Goal: Task Accomplishment & Management: Use online tool/utility

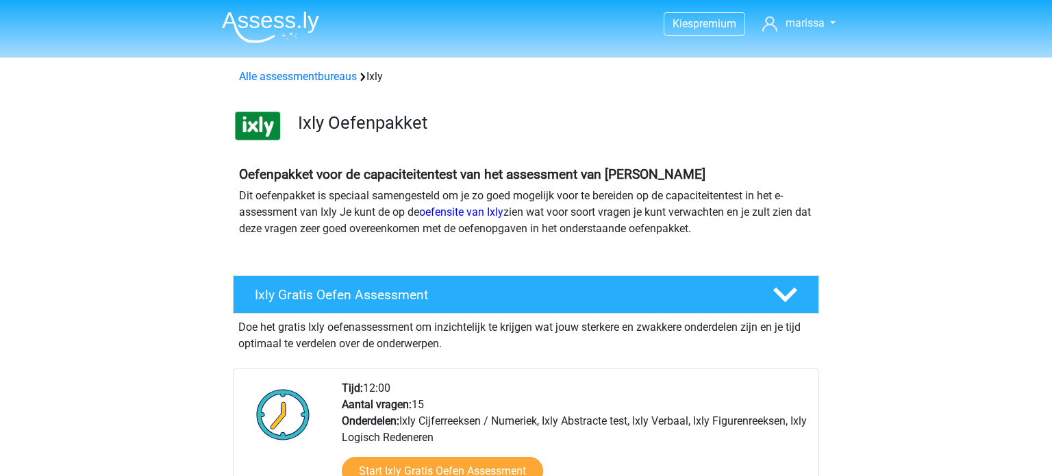
scroll to position [114, 0]
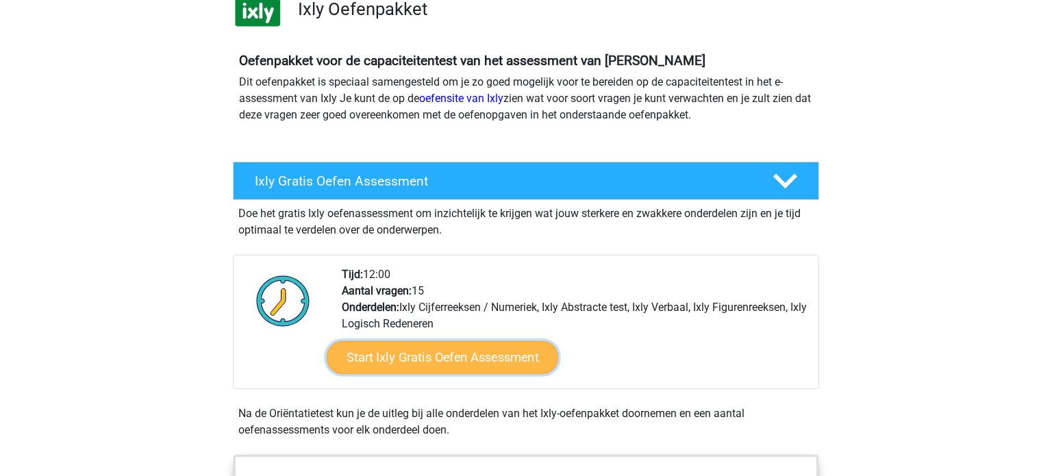
click at [500, 354] on link "Start Ixly Gratis Oefen Assessment" at bounding box center [443, 357] width 232 height 33
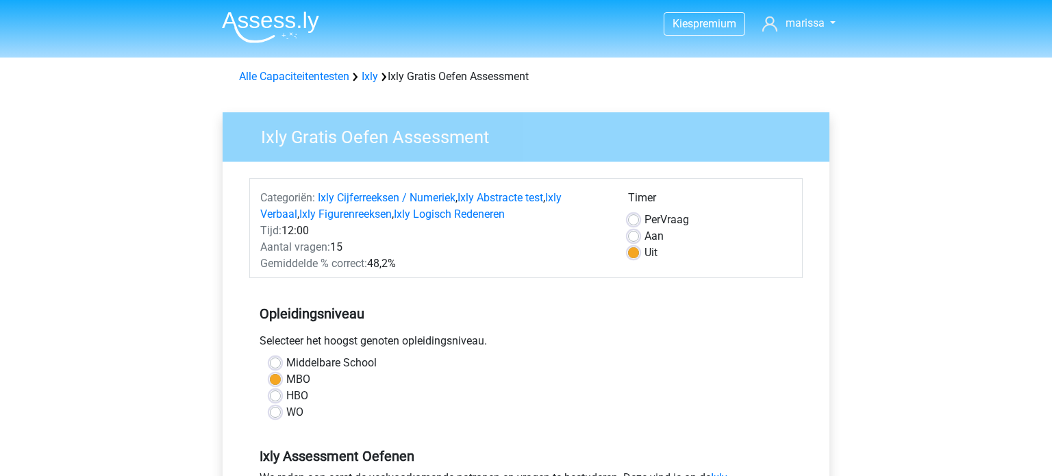
click at [634, 242] on div "Aan" at bounding box center [710, 236] width 164 height 16
click at [645, 235] on label "Aan" at bounding box center [654, 236] width 19 height 16
click at [633, 235] on input "Aan" at bounding box center [633, 235] width 11 height 14
radio input "true"
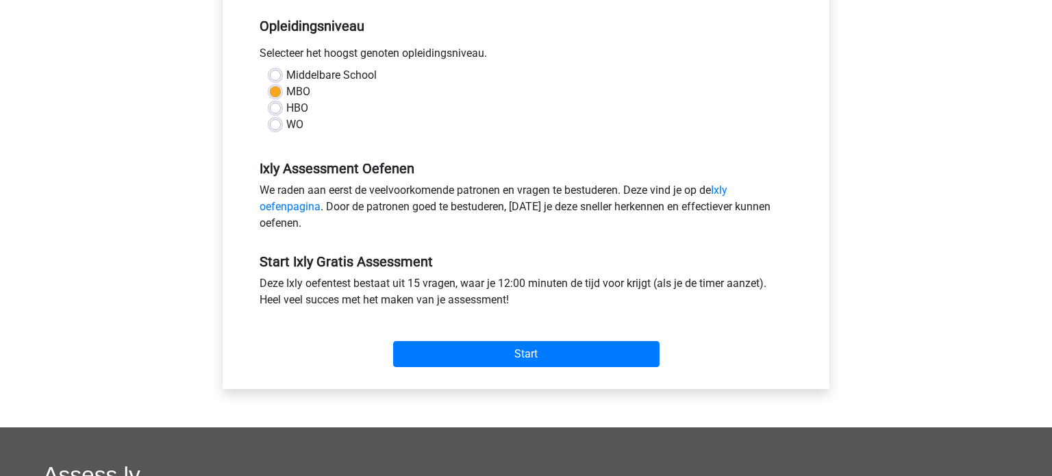
scroll to position [289, 0]
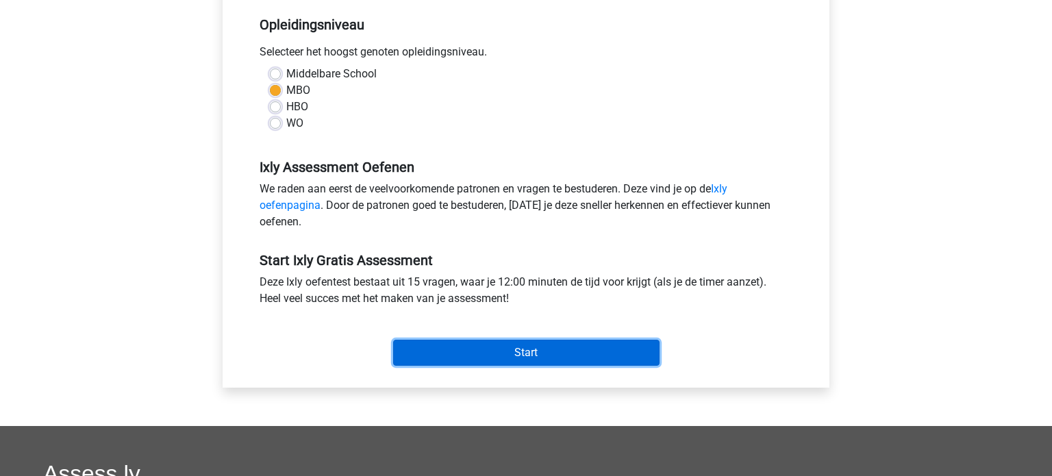
click at [539, 355] on input "Start" at bounding box center [526, 353] width 267 height 26
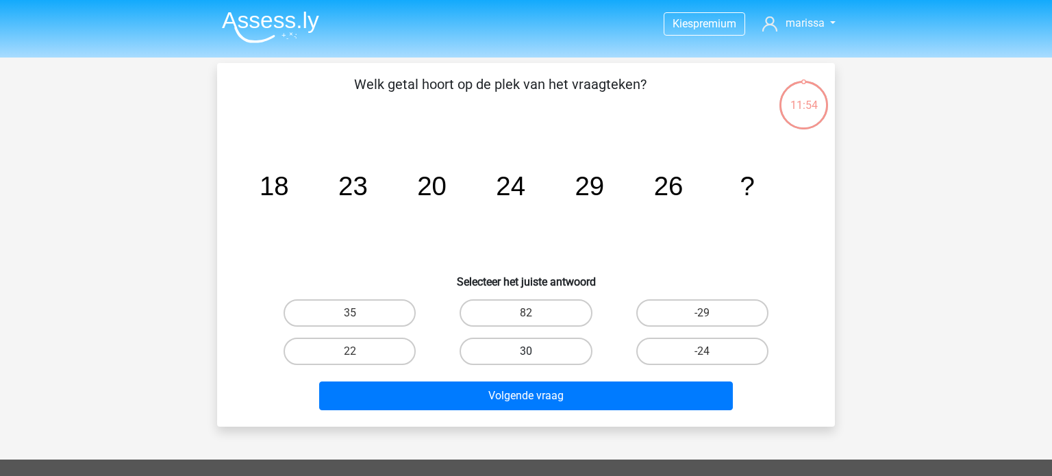
click at [532, 345] on label "30" at bounding box center [526, 351] width 132 height 27
click at [532, 351] on input "30" at bounding box center [530, 355] width 9 height 9
radio input "true"
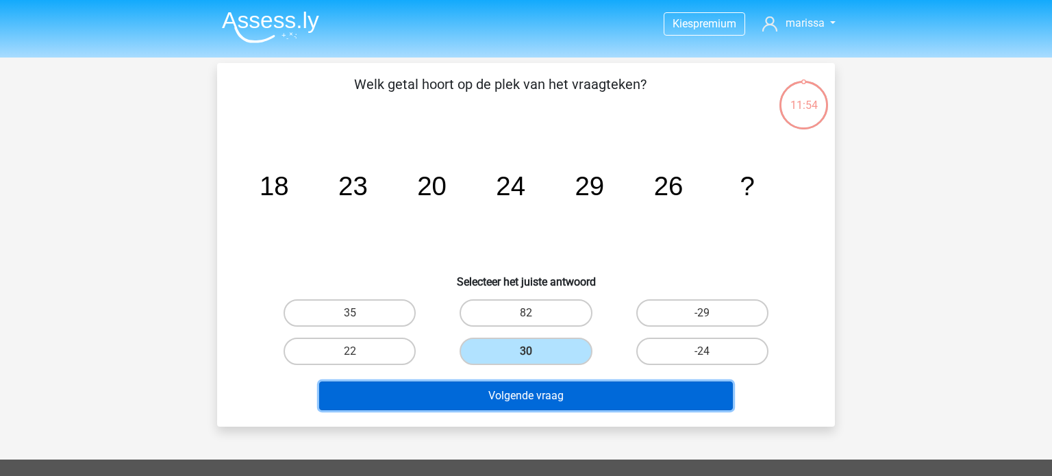
click at [542, 391] on button "Volgende vraag" at bounding box center [526, 396] width 415 height 29
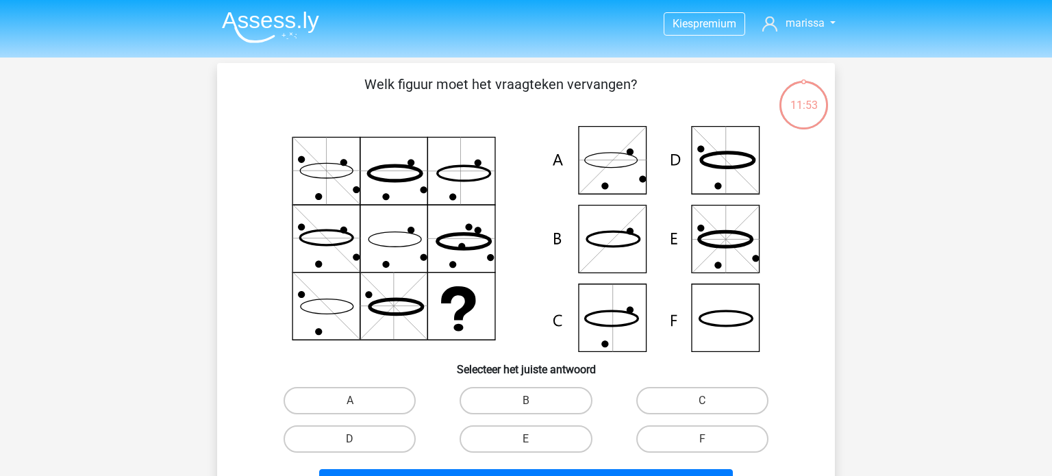
scroll to position [63, 0]
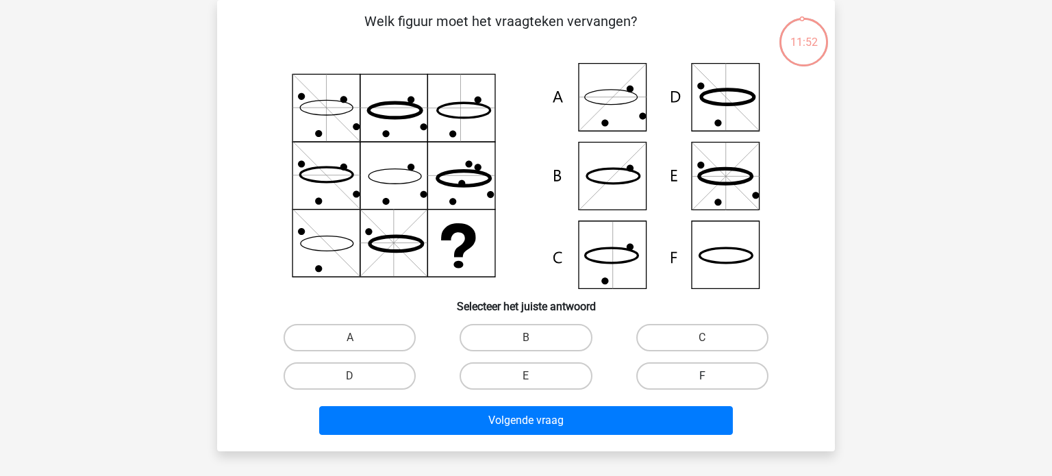
click at [667, 379] on label "F" at bounding box center [702, 375] width 132 height 27
click at [702, 379] on input "F" at bounding box center [706, 380] width 9 height 9
radio input "true"
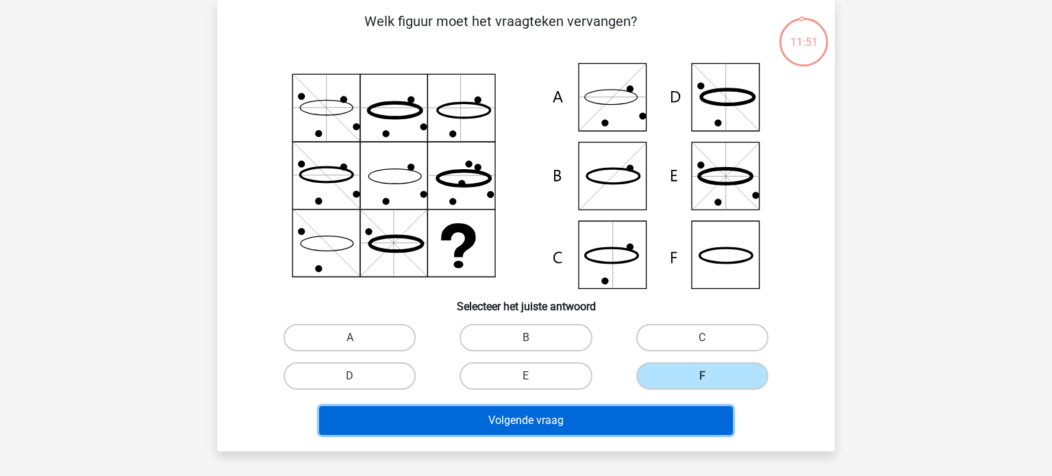
click at [626, 419] on button "Volgende vraag" at bounding box center [526, 420] width 415 height 29
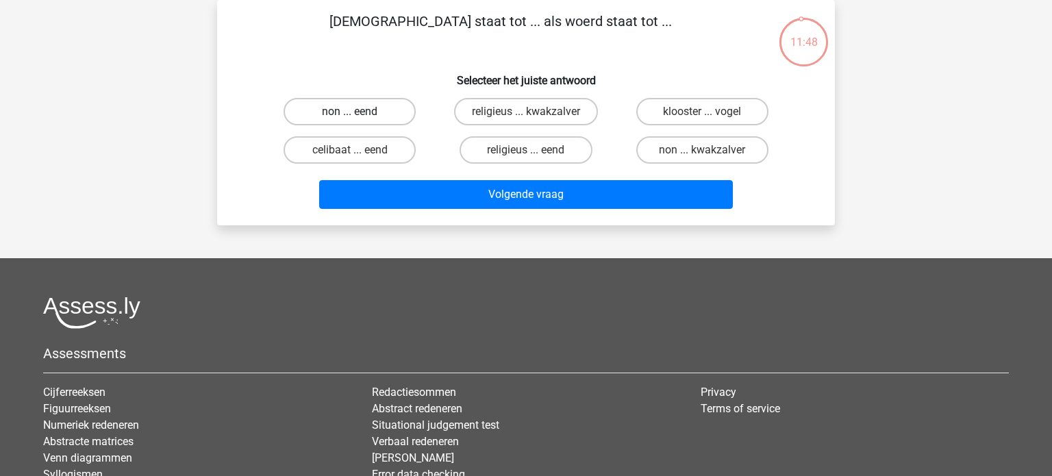
click at [386, 113] on label "non ... eend" at bounding box center [350, 111] width 132 height 27
click at [359, 113] on input "non ... eend" at bounding box center [354, 116] width 9 height 9
radio input "true"
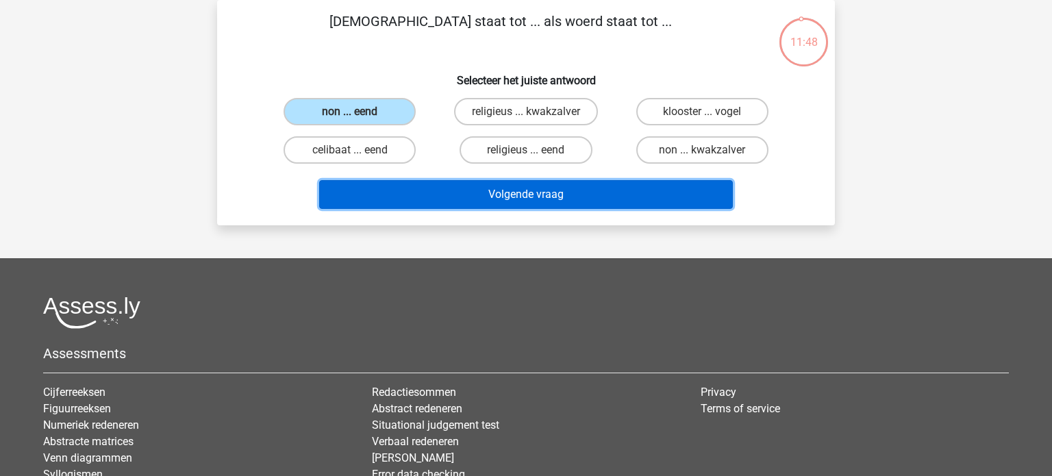
click at [446, 187] on button "Volgende vraag" at bounding box center [526, 194] width 415 height 29
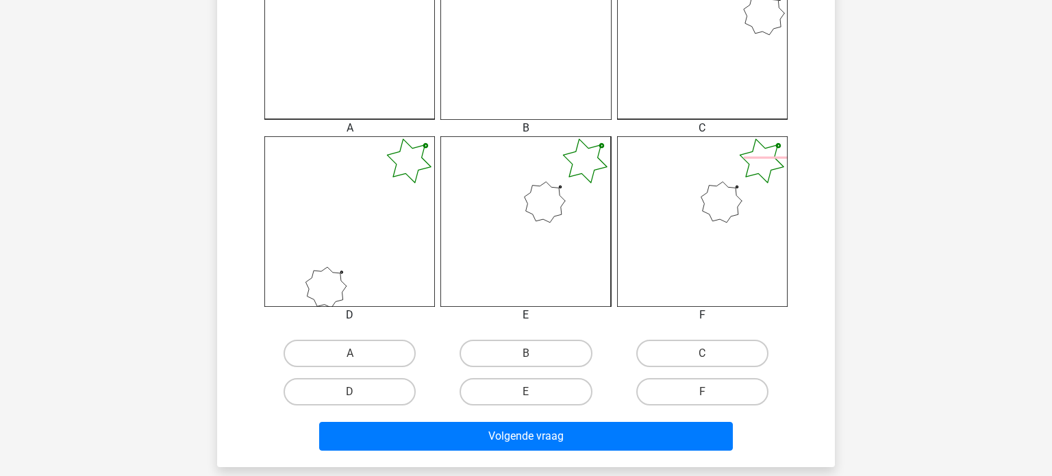
scroll to position [468, 0]
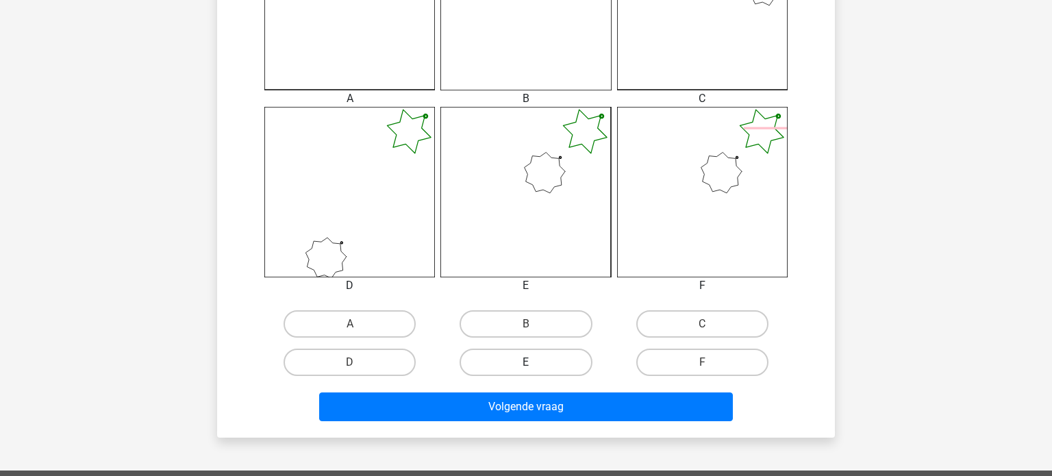
click at [544, 356] on label "E" at bounding box center [526, 362] width 132 height 27
click at [535, 362] on input "E" at bounding box center [530, 366] width 9 height 9
radio input "true"
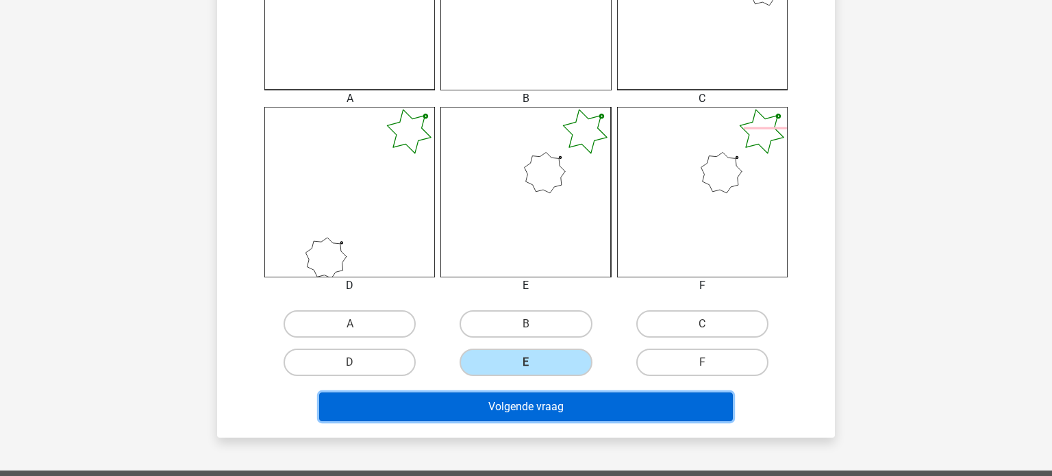
click at [541, 411] on button "Volgende vraag" at bounding box center [526, 407] width 415 height 29
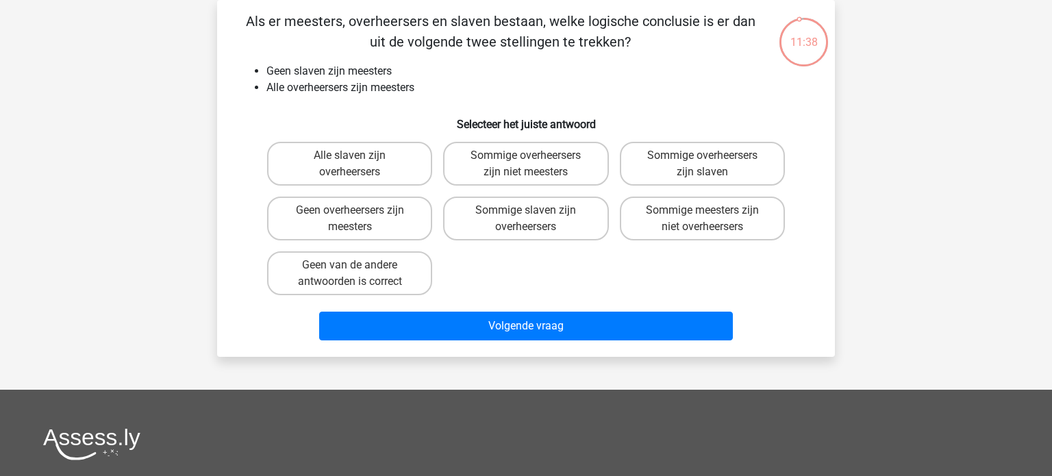
scroll to position [0, 0]
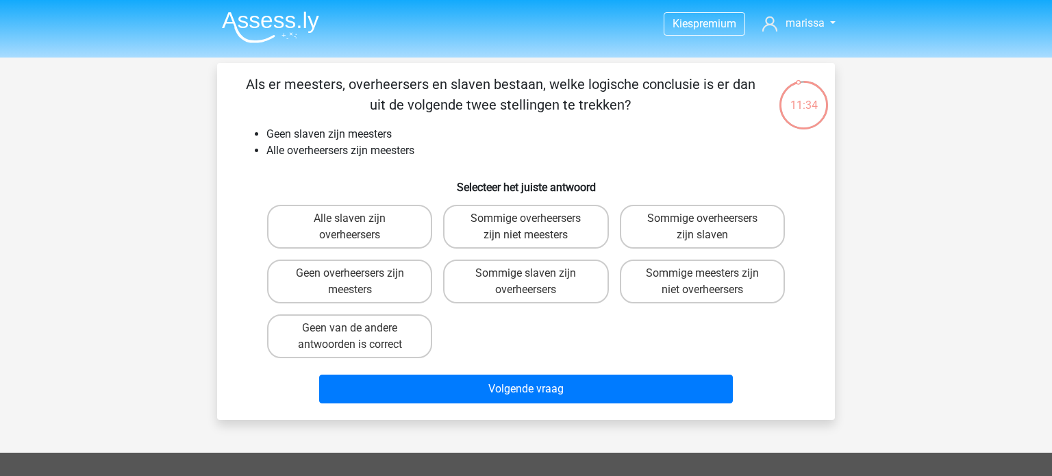
click at [350, 329] on input "Geen van de andere antwoorden is correct" at bounding box center [354, 332] width 9 height 9
radio input "true"
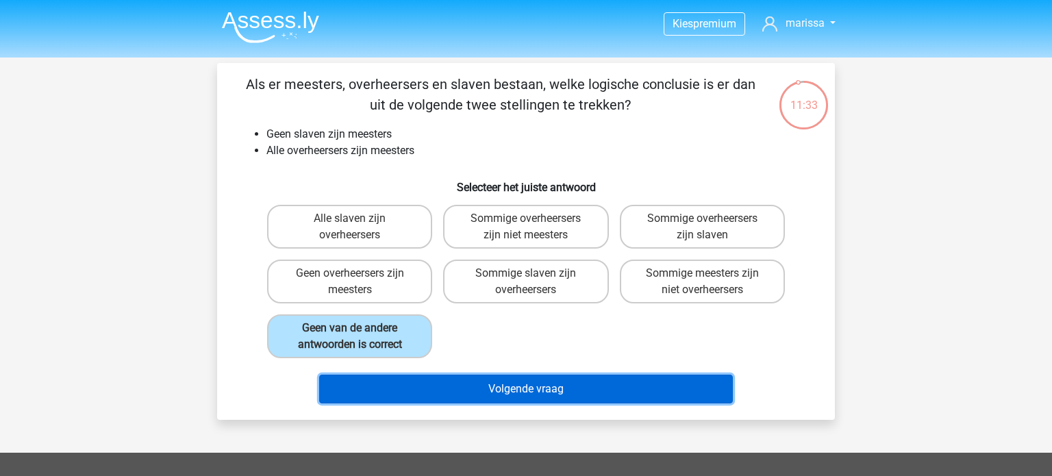
click at [403, 379] on button "Volgende vraag" at bounding box center [526, 389] width 415 height 29
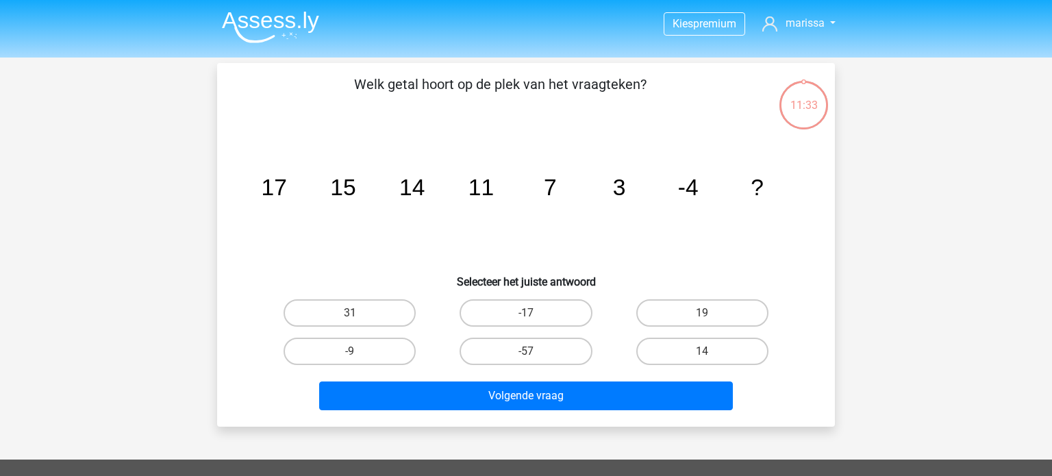
scroll to position [63, 0]
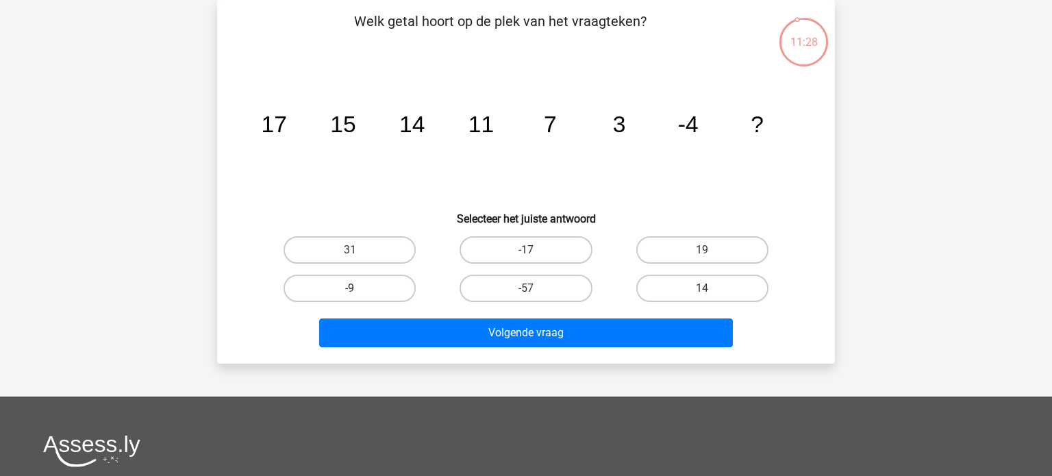
click at [386, 286] on label "-9" at bounding box center [350, 288] width 132 height 27
click at [359, 288] on input "-9" at bounding box center [354, 292] width 9 height 9
radio input "true"
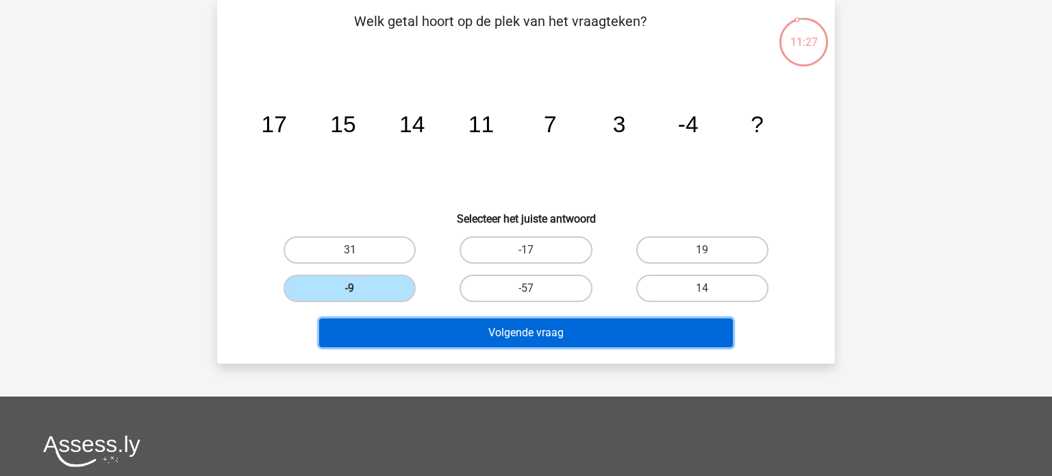
click at [423, 330] on button "Volgende vraag" at bounding box center [526, 333] width 415 height 29
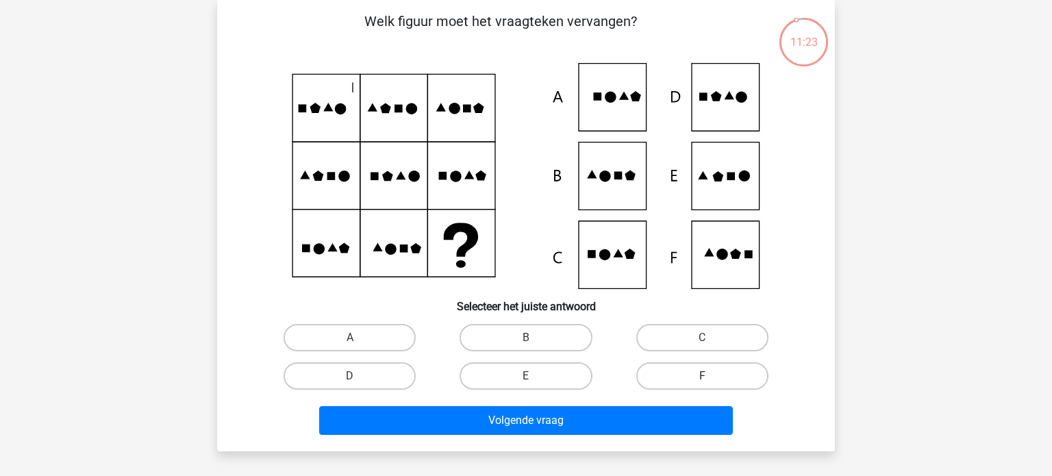
click at [678, 378] on label "F" at bounding box center [702, 375] width 132 height 27
click at [702, 378] on input "F" at bounding box center [706, 380] width 9 height 9
radio input "true"
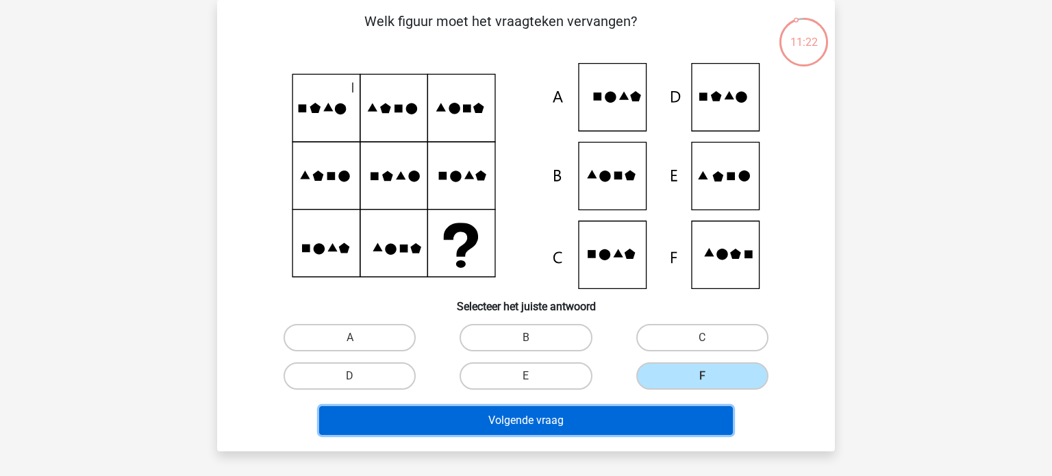
click at [586, 427] on button "Volgende vraag" at bounding box center [526, 420] width 415 height 29
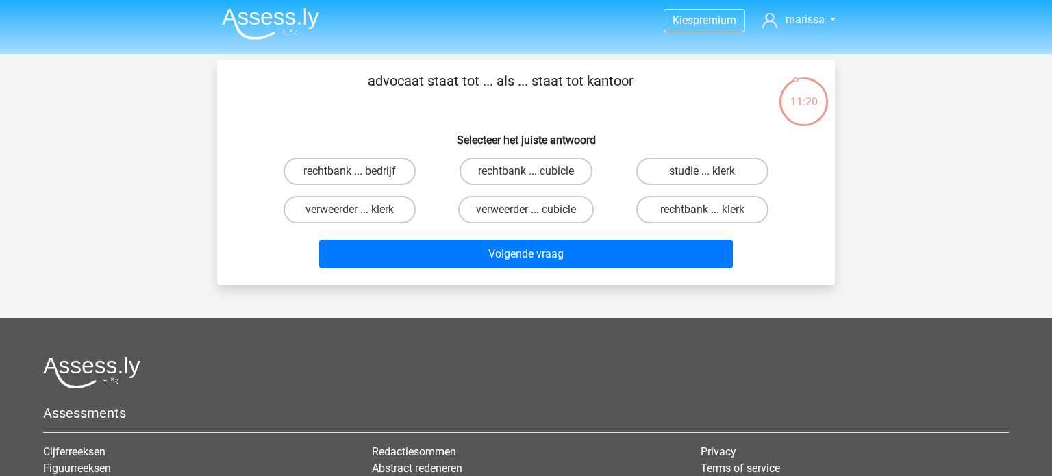
scroll to position [0, 0]
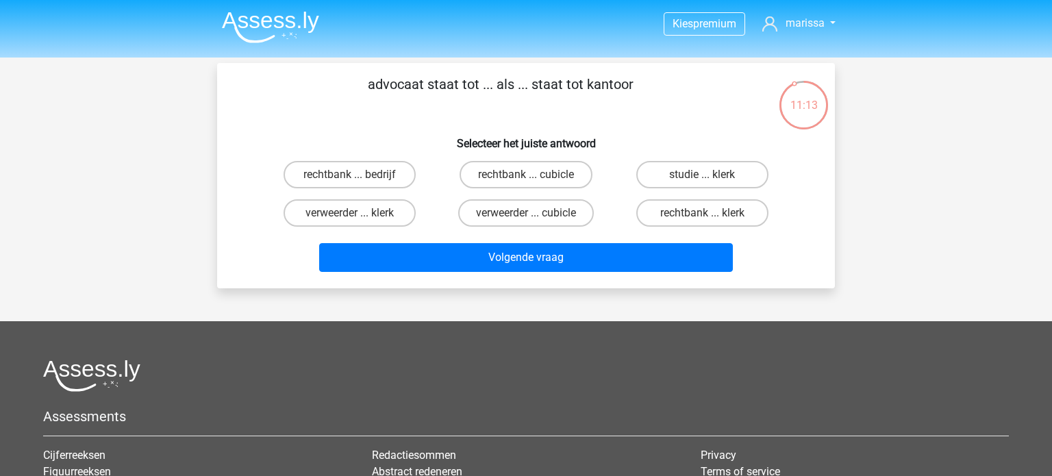
click at [529, 177] on input "rechtbank ... cubicle" at bounding box center [530, 179] width 9 height 9
radio input "true"
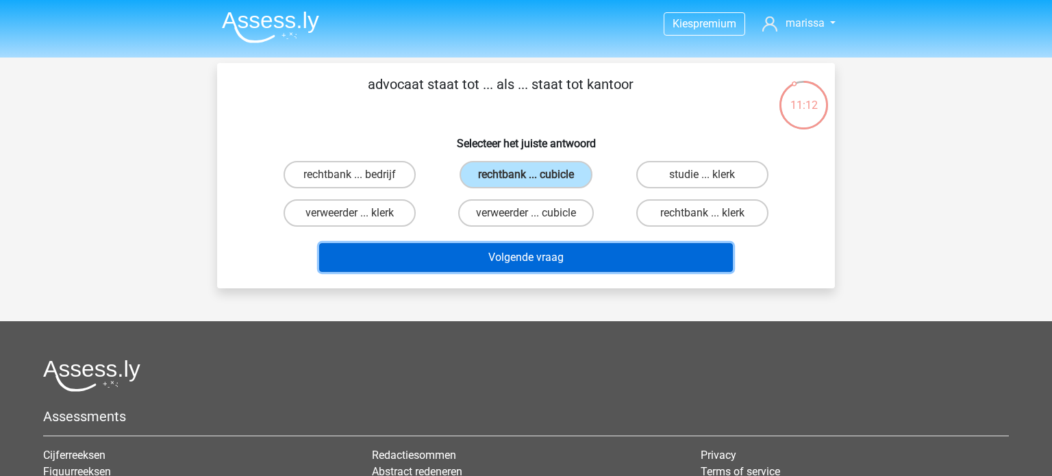
click at [541, 250] on button "Volgende vraag" at bounding box center [526, 257] width 415 height 29
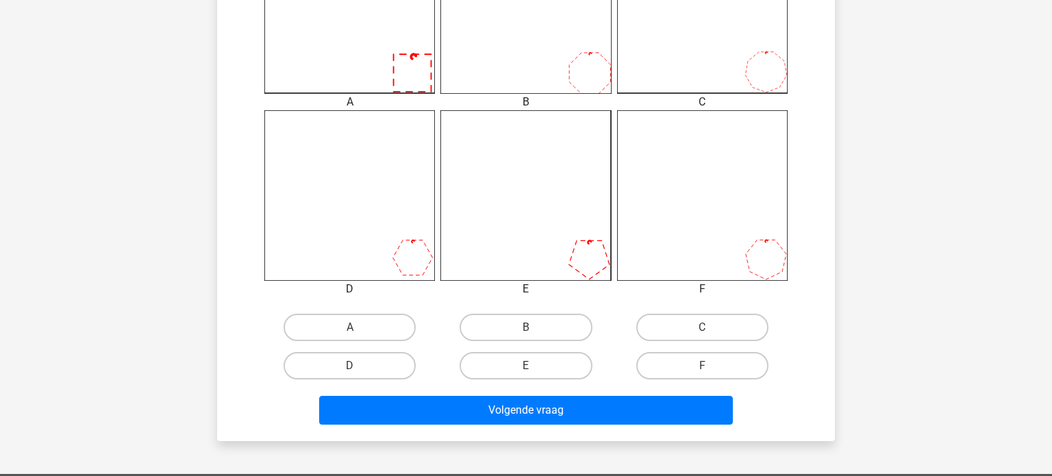
scroll to position [466, 0]
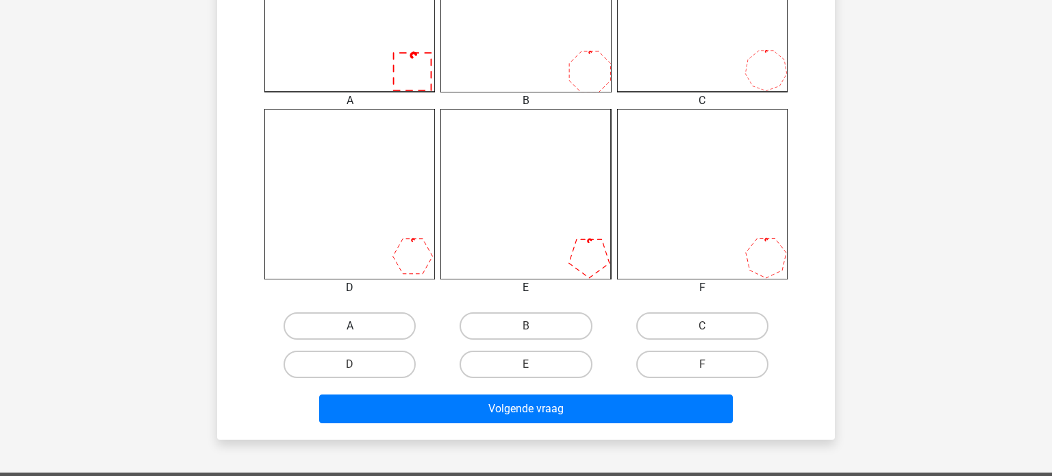
click at [369, 315] on label "A" at bounding box center [350, 325] width 132 height 27
click at [359, 326] on input "A" at bounding box center [354, 330] width 9 height 9
radio input "true"
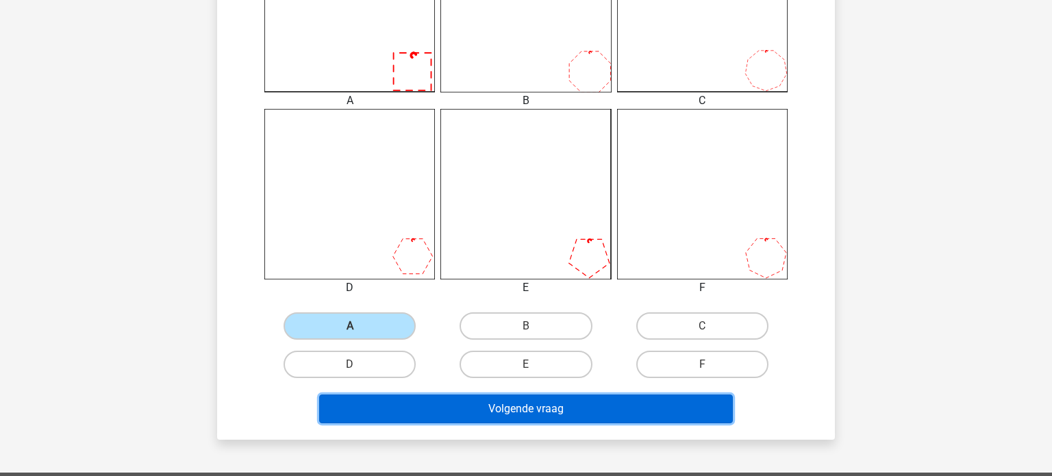
click at [457, 417] on button "Volgende vraag" at bounding box center [526, 409] width 415 height 29
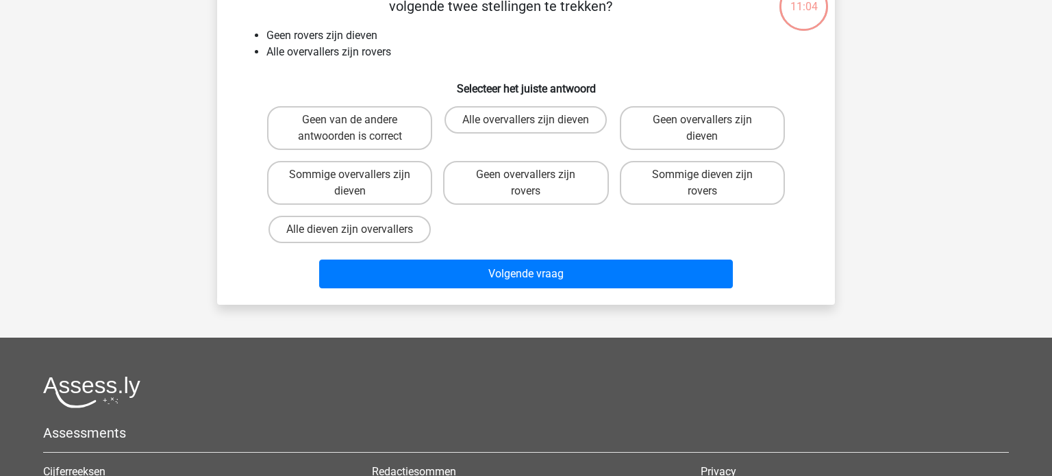
scroll to position [63, 0]
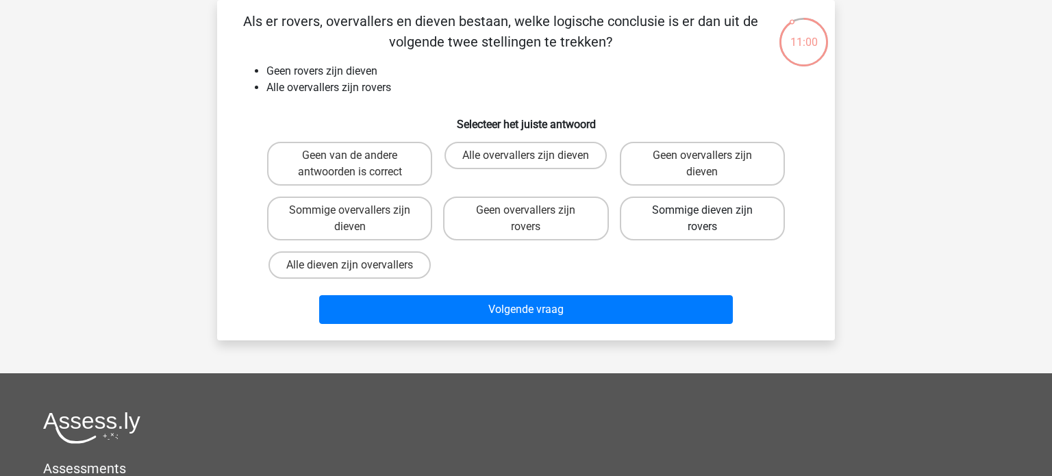
click at [741, 219] on label "Sommige dieven zijn rovers" at bounding box center [702, 219] width 165 height 44
click at [711, 219] on input "Sommige dieven zijn rovers" at bounding box center [706, 214] width 9 height 9
radio input "true"
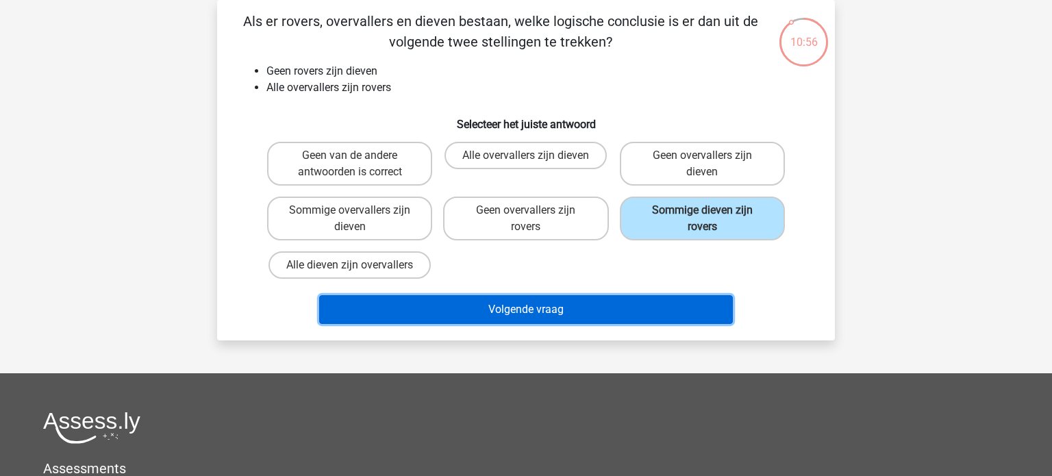
click at [648, 307] on button "Volgende vraag" at bounding box center [526, 309] width 415 height 29
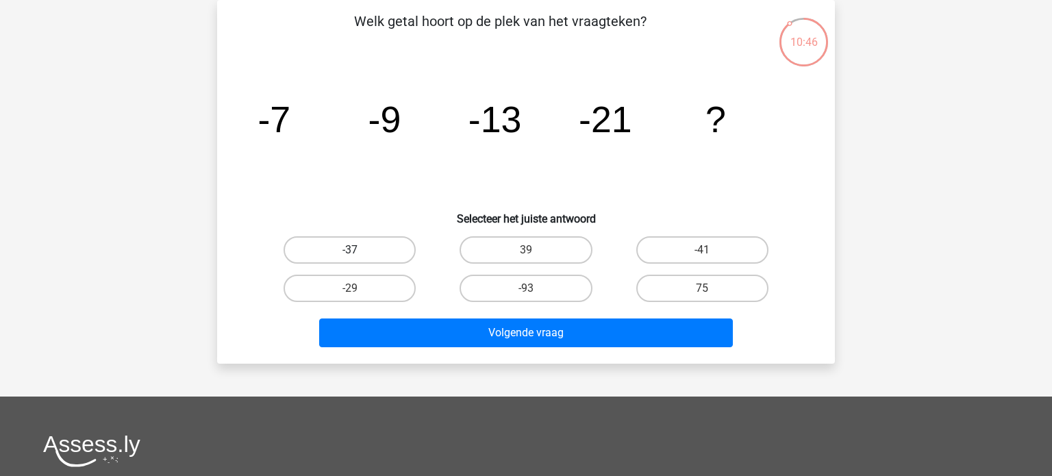
click at [334, 243] on label "-37" at bounding box center [350, 249] width 132 height 27
click at [350, 250] on input "-37" at bounding box center [354, 254] width 9 height 9
radio input "true"
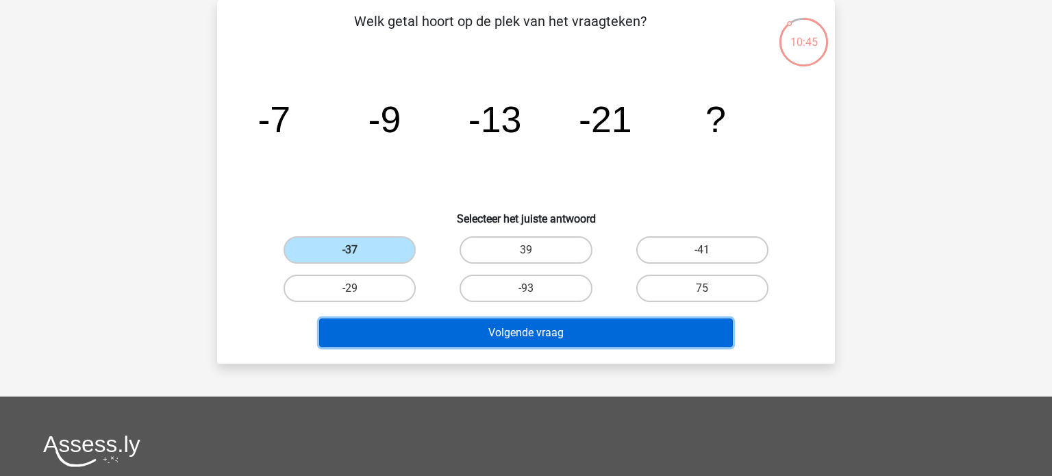
click at [411, 336] on button "Volgende vraag" at bounding box center [526, 333] width 415 height 29
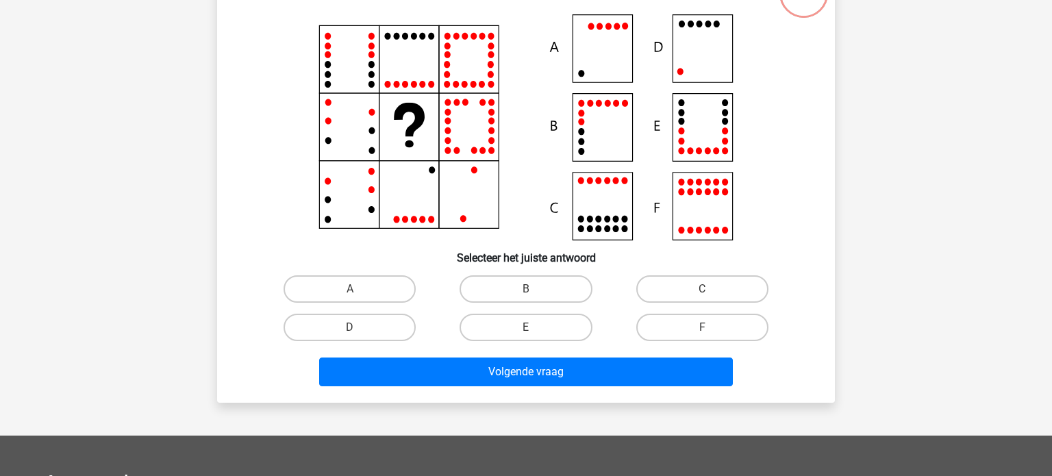
scroll to position [113, 0]
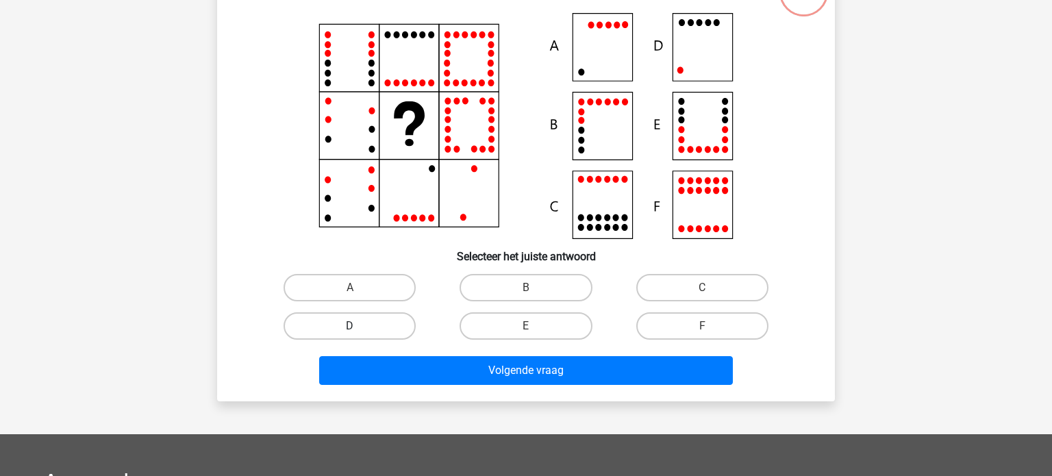
click at [320, 329] on label "D" at bounding box center [350, 325] width 132 height 27
click at [350, 329] on input "D" at bounding box center [354, 330] width 9 height 9
radio input "true"
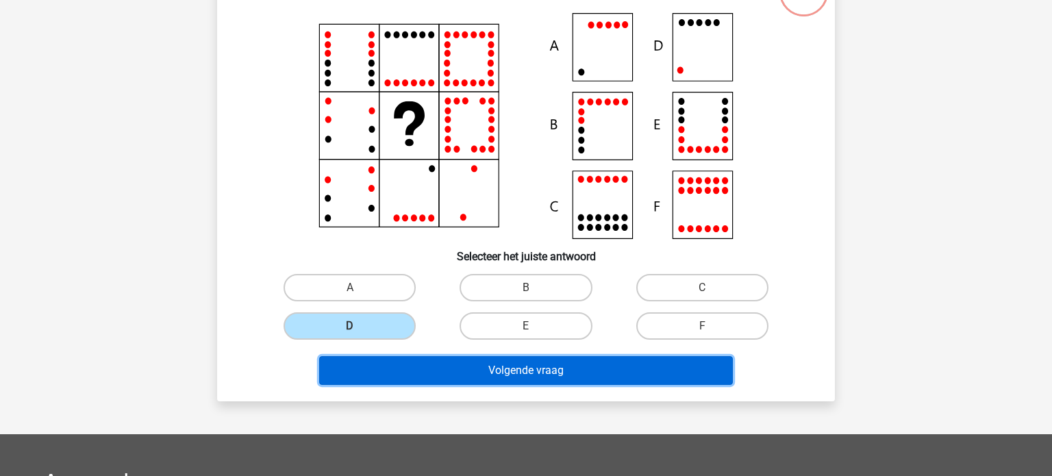
click at [372, 374] on button "Volgende vraag" at bounding box center [526, 370] width 415 height 29
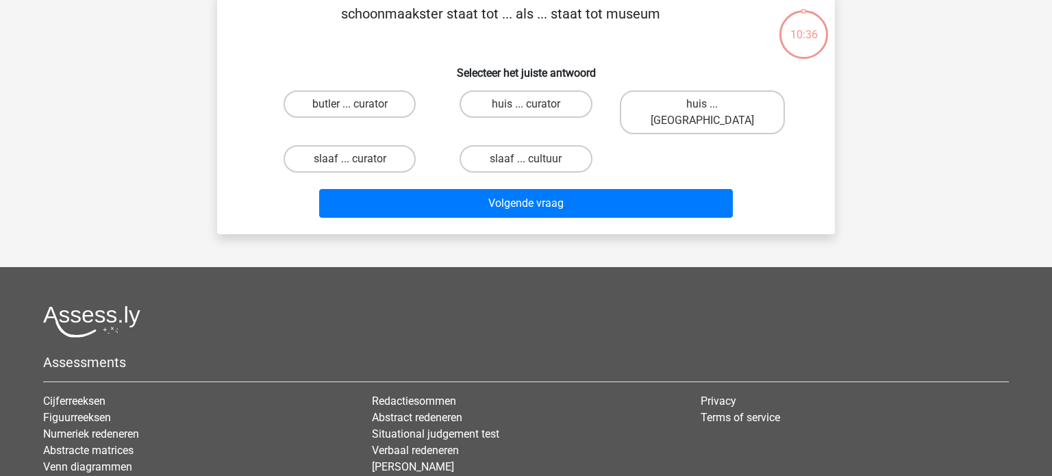
scroll to position [63, 0]
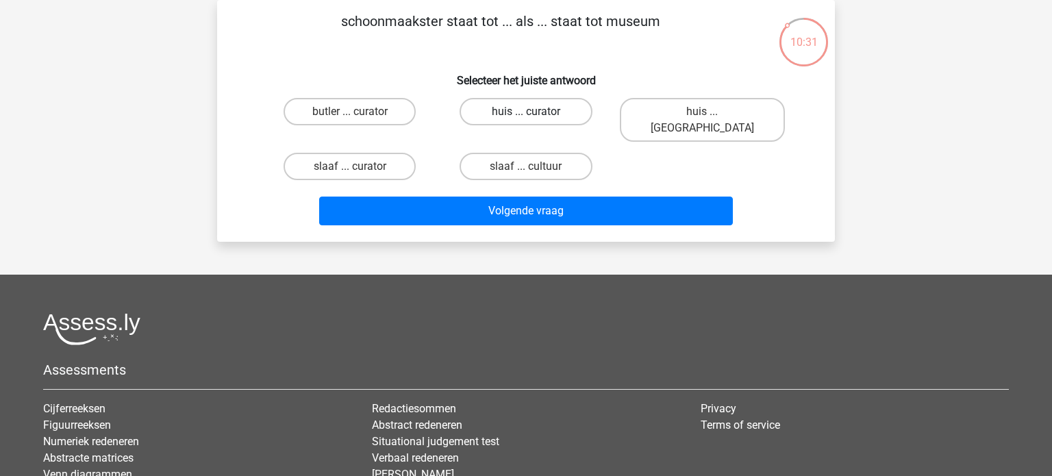
click at [513, 108] on label "huis ... curator" at bounding box center [526, 111] width 132 height 27
click at [526, 112] on input "huis ... curator" at bounding box center [530, 116] width 9 height 9
radio input "true"
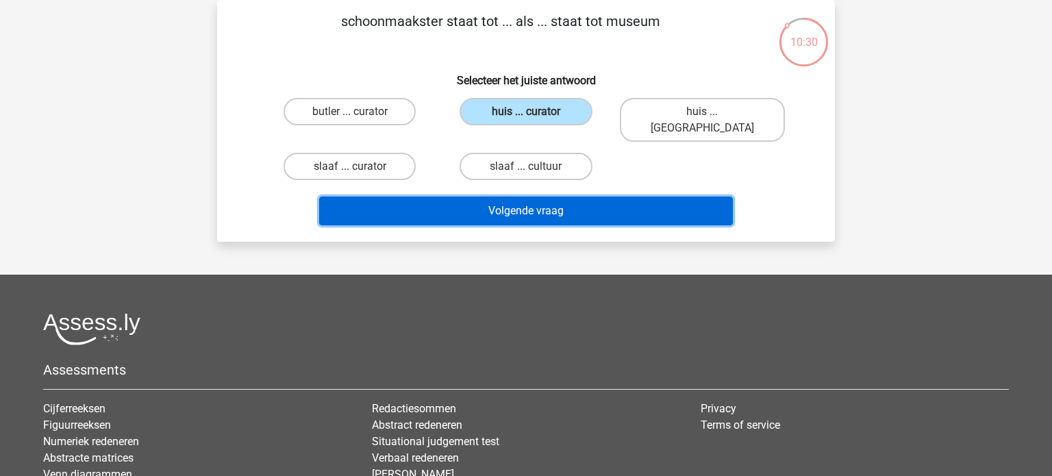
click at [528, 197] on button "Volgende vraag" at bounding box center [526, 211] width 415 height 29
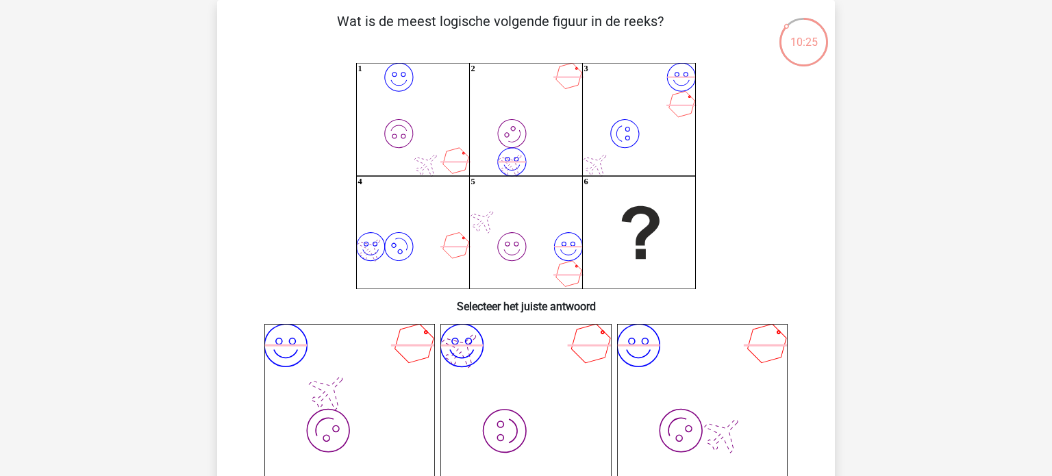
click at [519, 283] on icon "image/svg+xml image/svg+xml 1 image/svg+xml image/svg+xml 2 image/svg+xml image…" at bounding box center [526, 176] width 552 height 226
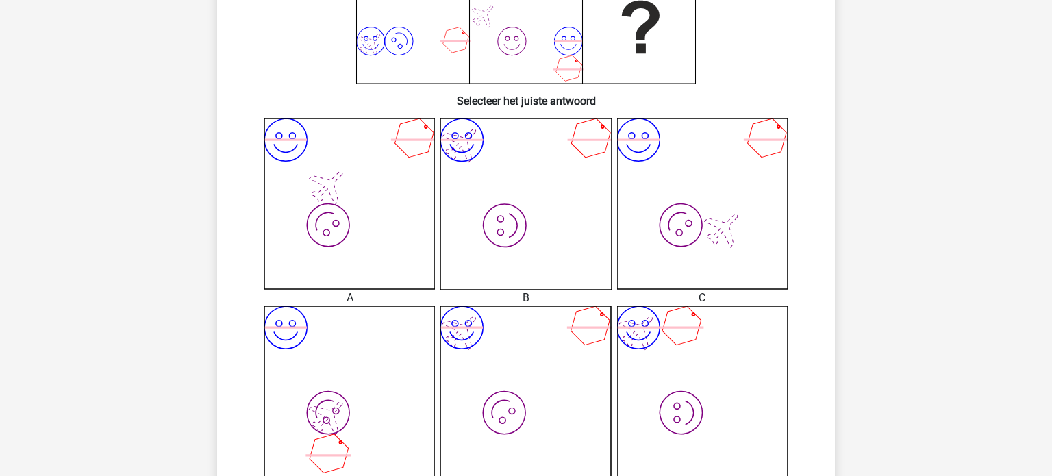
scroll to position [265, 0]
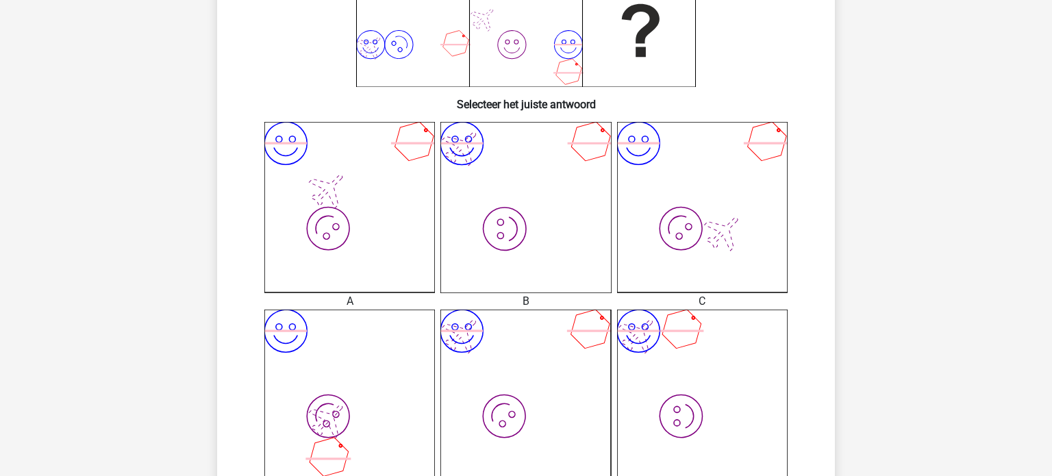
click at [521, 269] on icon "image/svg+xml image/svg+xml" at bounding box center [526, 207] width 171 height 171
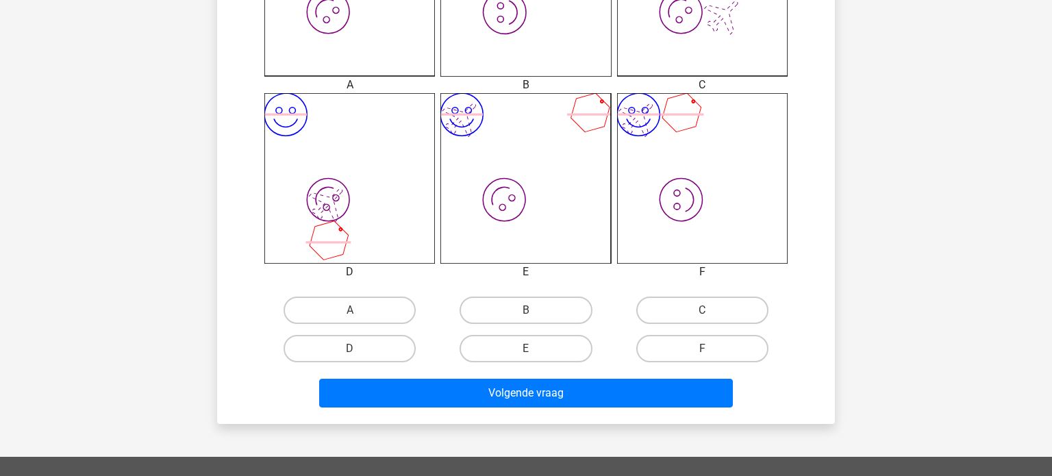
scroll to position [485, 0]
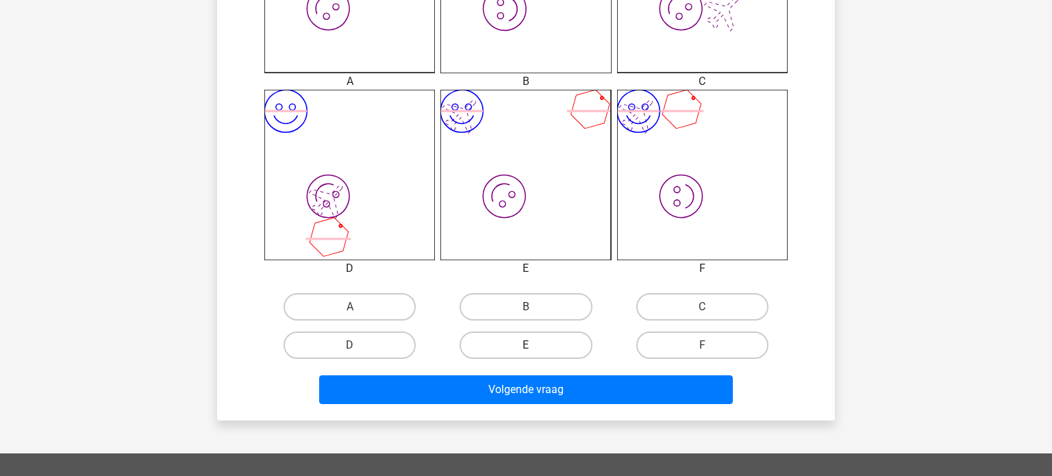
click at [543, 351] on label "E" at bounding box center [526, 345] width 132 height 27
click at [535, 351] on input "E" at bounding box center [530, 349] width 9 height 9
radio input "true"
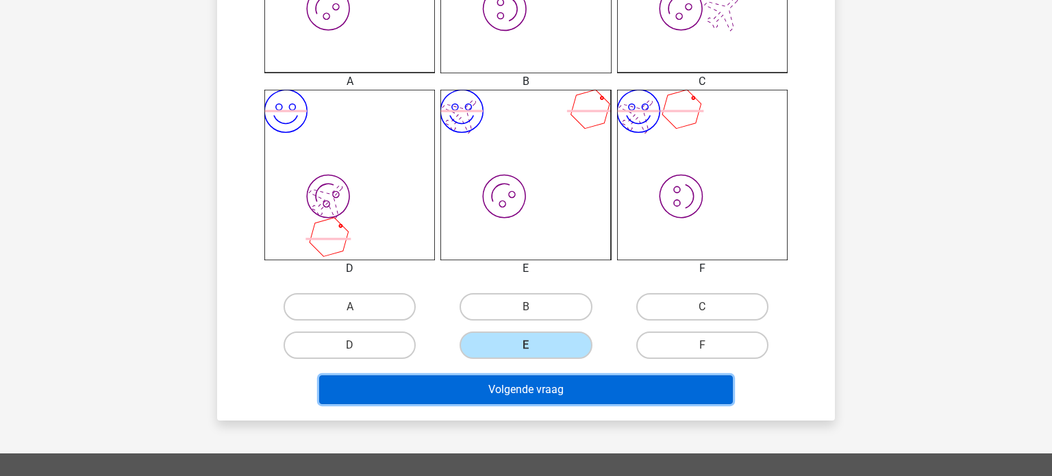
click at [539, 398] on button "Volgende vraag" at bounding box center [526, 389] width 415 height 29
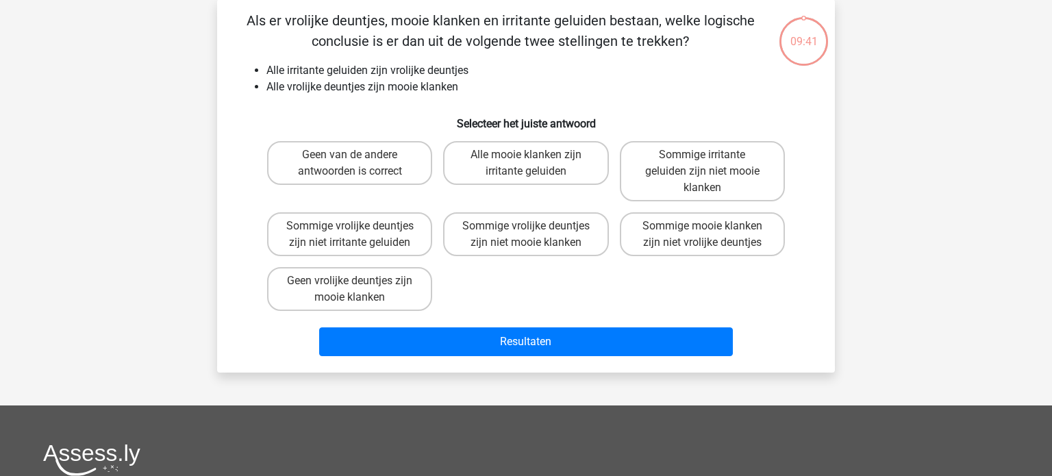
scroll to position [63, 0]
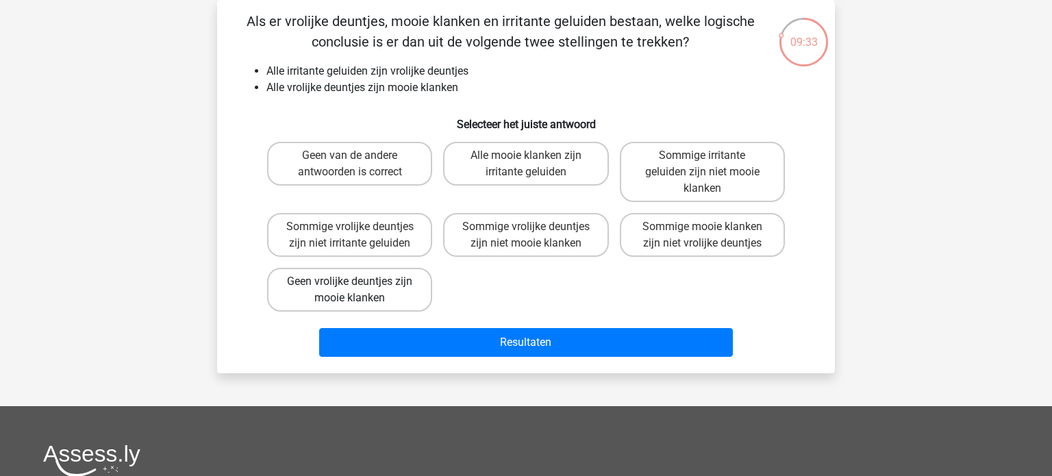
click at [393, 293] on label "Geen vrolijke deuntjes zijn mooie klanken" at bounding box center [349, 290] width 165 height 44
click at [359, 290] on input "Geen vrolijke deuntjes zijn mooie klanken" at bounding box center [354, 286] width 9 height 9
radio input "true"
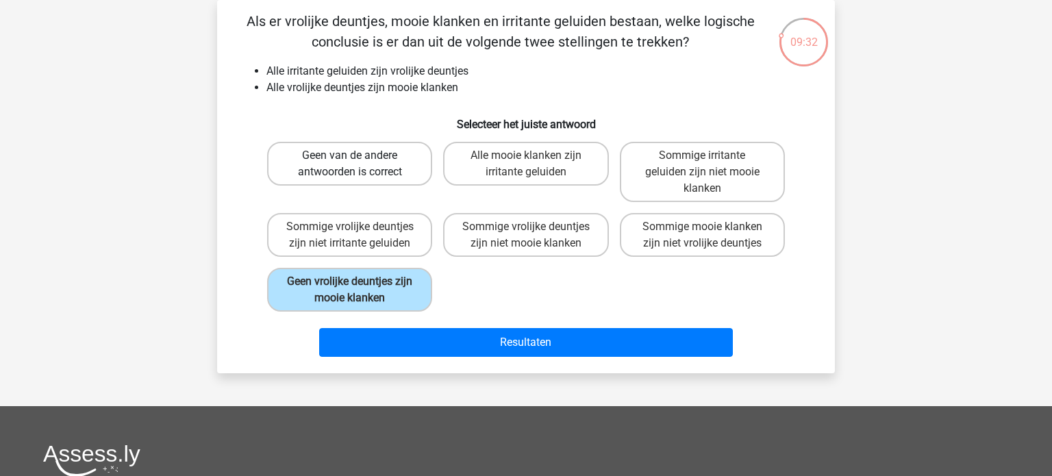
click at [354, 166] on label "Geen van de andere antwoorden is correct" at bounding box center [349, 164] width 165 height 44
click at [354, 164] on input "Geen van de andere antwoorden is correct" at bounding box center [354, 160] width 9 height 9
radio input "true"
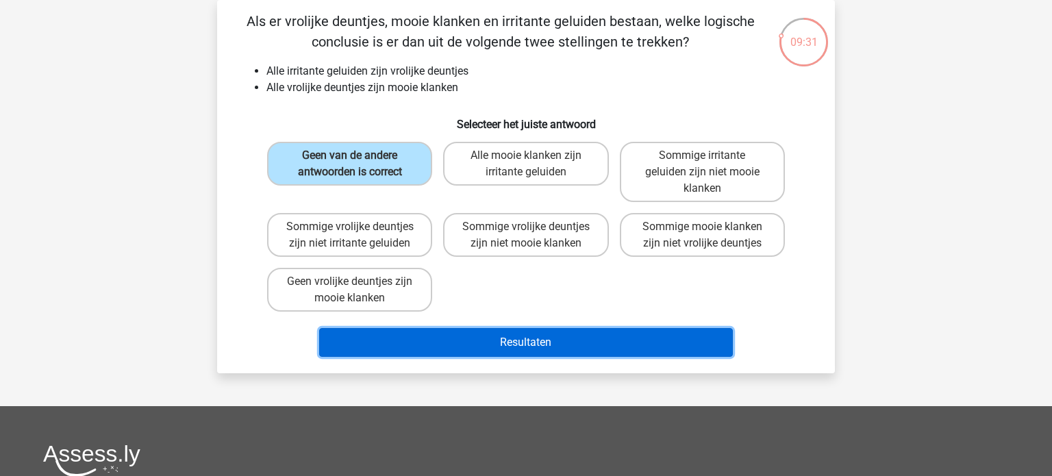
click at [425, 345] on button "Resultaten" at bounding box center [526, 342] width 415 height 29
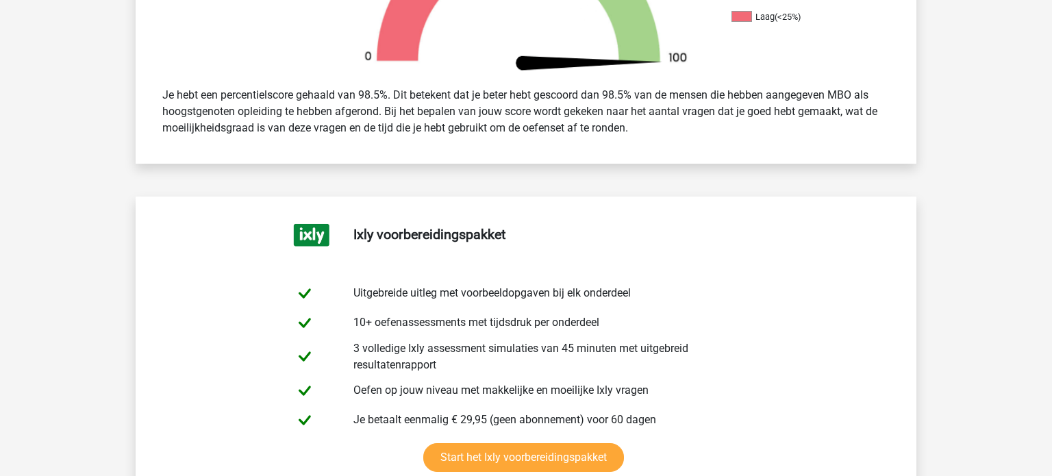
scroll to position [536, 0]
